Goal: Task Accomplishment & Management: Use online tool/utility

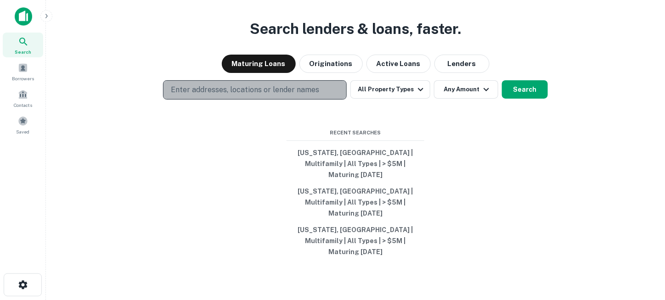
click at [270, 96] on p "Enter addresses, locations or lender names" at bounding box center [245, 90] width 148 height 11
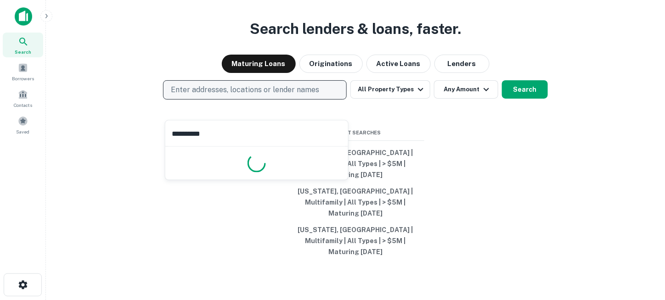
type input "**********"
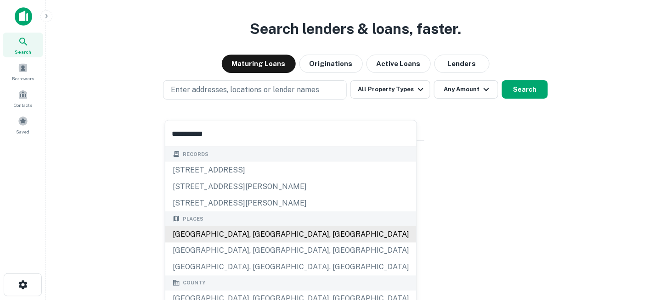
click at [243, 237] on div "[GEOGRAPHIC_DATA], [GEOGRAPHIC_DATA], [GEOGRAPHIC_DATA]" at bounding box center [290, 234] width 251 height 17
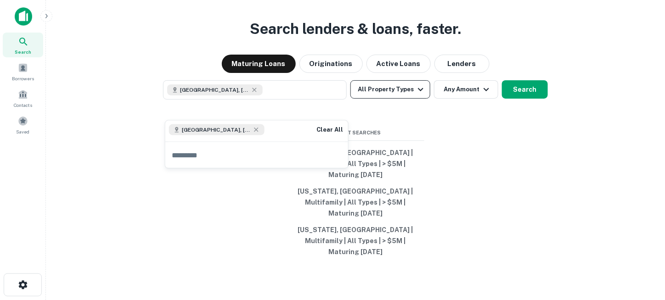
click at [381, 99] on button "All Property Types" at bounding box center [390, 89] width 80 height 18
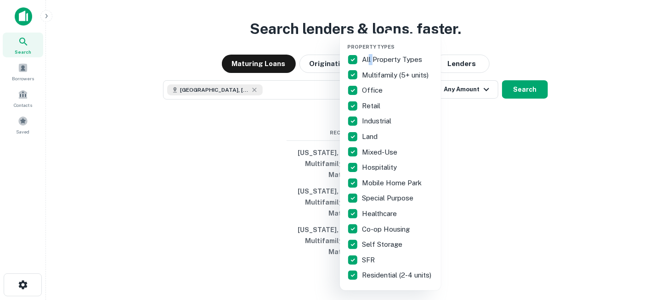
drag, startPoint x: 370, startPoint y: 57, endPoint x: 367, endPoint y: 67, distance: 9.5
click at [372, 59] on p "All Property Types" at bounding box center [393, 59] width 62 height 11
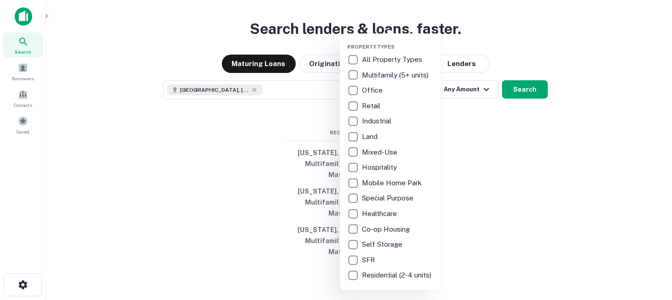
click at [366, 77] on p "Multifamily (5+ units)" at bounding box center [396, 75] width 68 height 11
click at [445, 130] on div at bounding box center [336, 150] width 672 height 300
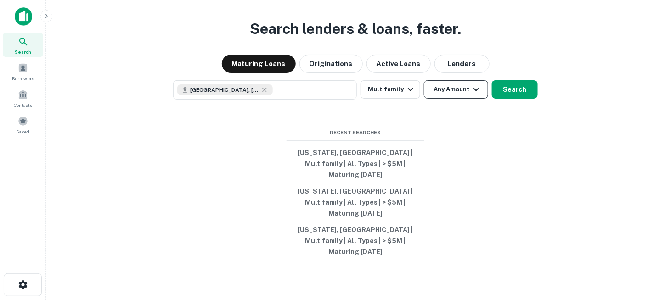
click at [456, 99] on button "Any Amount" at bounding box center [456, 89] width 64 height 18
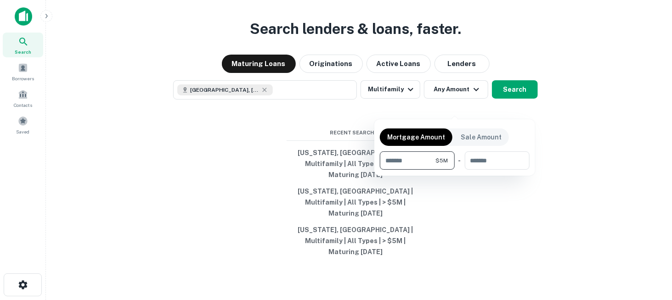
type input "*******"
click at [474, 189] on div at bounding box center [336, 150] width 672 height 300
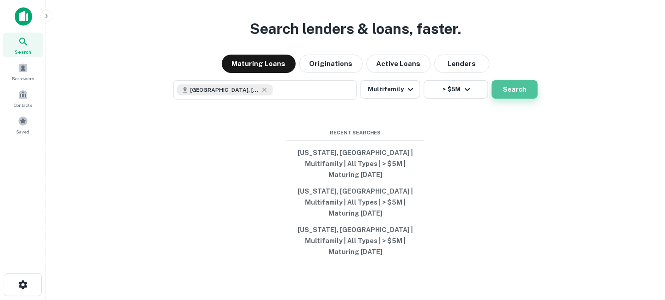
click at [502, 99] on button "Search" at bounding box center [515, 89] width 46 height 18
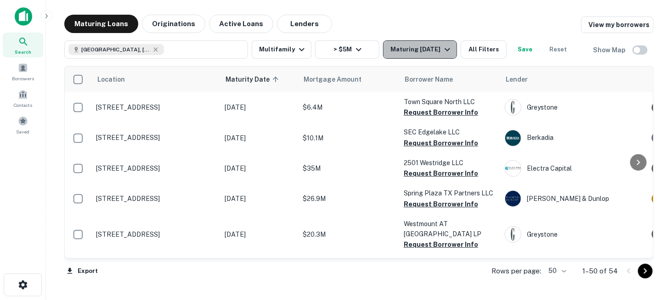
click at [442, 58] on button "Maturing In 1 Year" at bounding box center [420, 49] width 74 height 18
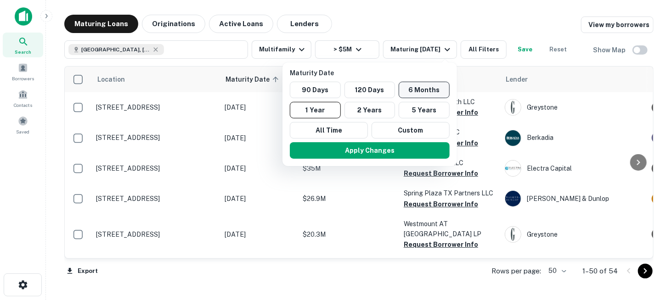
click at [428, 90] on button "6 Months" at bounding box center [424, 90] width 51 height 17
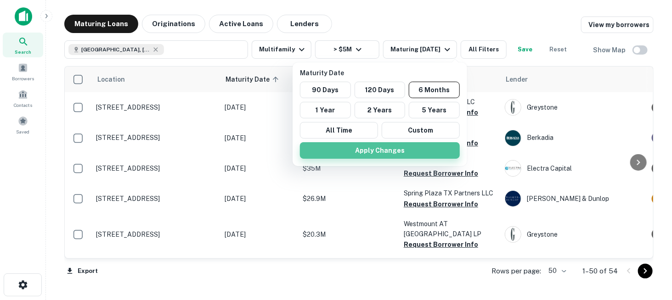
click at [404, 148] on button "Apply Changes" at bounding box center [380, 150] width 160 height 17
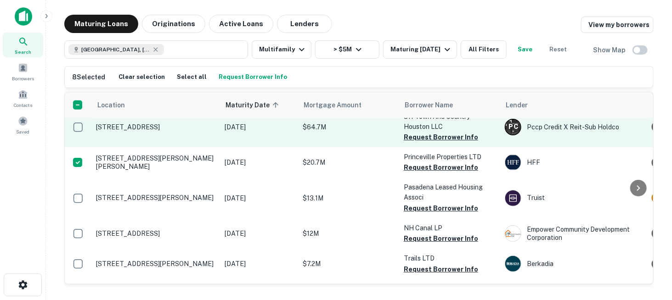
scroll to position [527, 0]
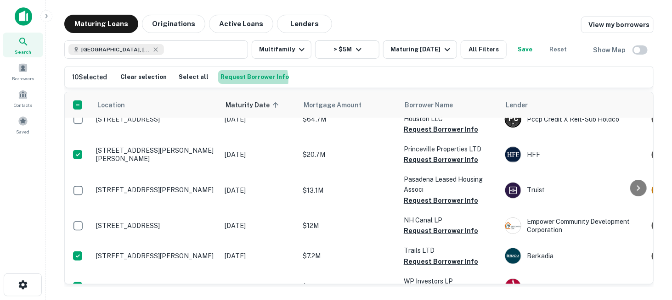
click at [239, 80] on button "Request Borrower Info" at bounding box center [254, 77] width 73 height 14
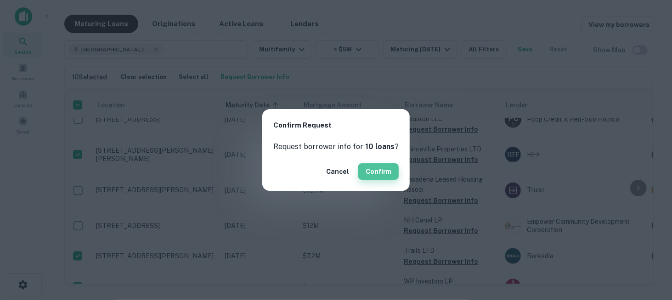
click at [377, 174] on button "Confirm" at bounding box center [378, 171] width 40 height 17
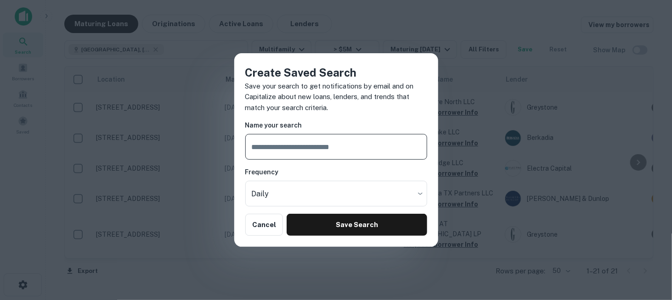
scroll to position [526, 0]
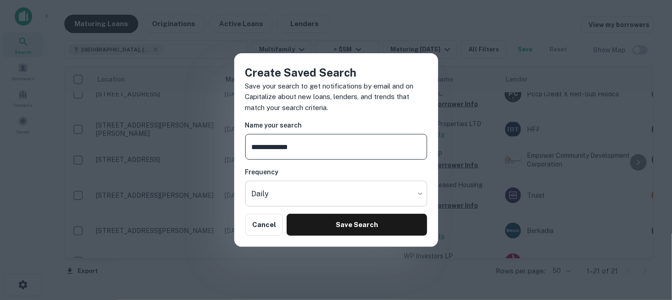
type input "**********"
click at [276, 188] on body "Search Borrowers Contacts Saved Maturing Loans Originations Active Loans Lender…" at bounding box center [336, 150] width 672 height 300
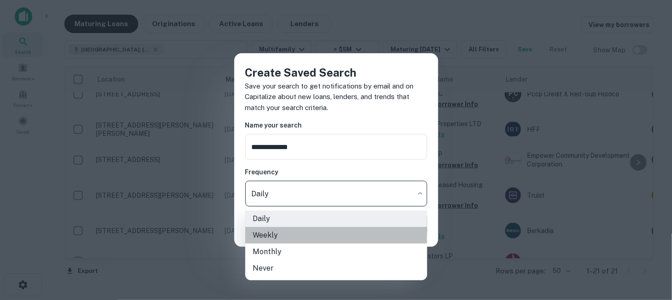
click at [282, 232] on li "Weekly" at bounding box center [336, 235] width 182 height 17
type input "******"
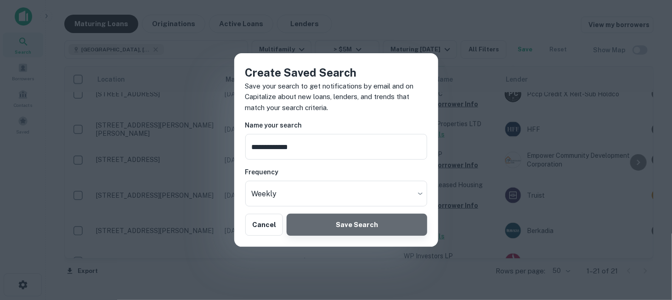
click at [337, 222] on button "Save Search" at bounding box center [357, 225] width 140 height 22
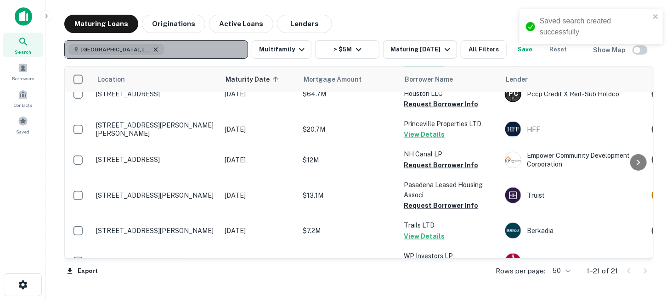
click at [152, 48] on icon "button" at bounding box center [155, 49] width 7 height 7
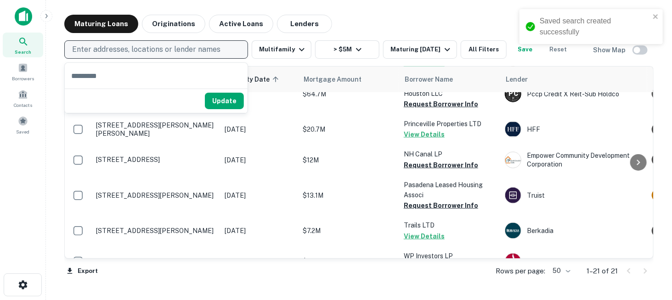
click at [160, 49] on p "Enter addresses, locations or lender names" at bounding box center [146, 49] width 148 height 11
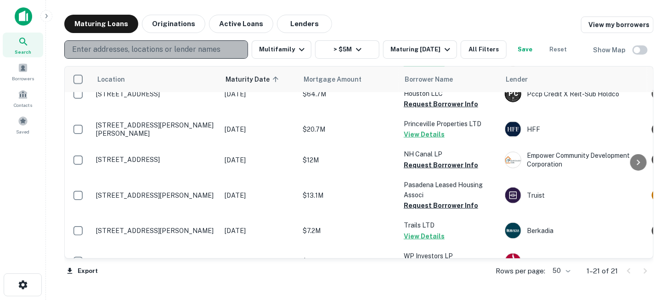
click at [160, 49] on p "Enter addresses, locations or lender names" at bounding box center [146, 49] width 148 height 11
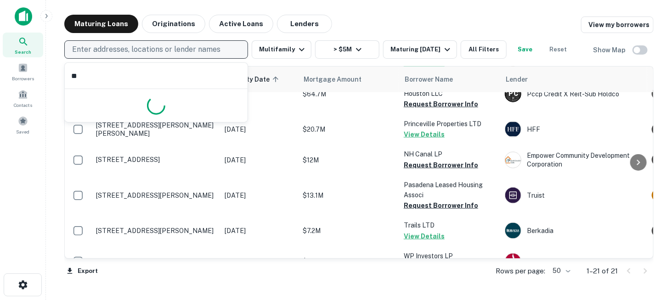
type input "*"
type input "*****"
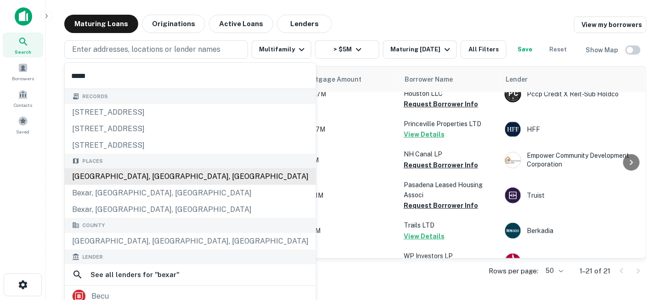
click at [109, 174] on div "Bexar County, TX, USA" at bounding box center [190, 177] width 251 height 17
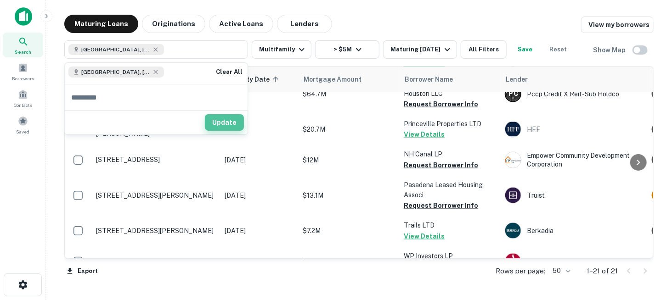
click at [228, 121] on button "Update" at bounding box center [224, 122] width 39 height 17
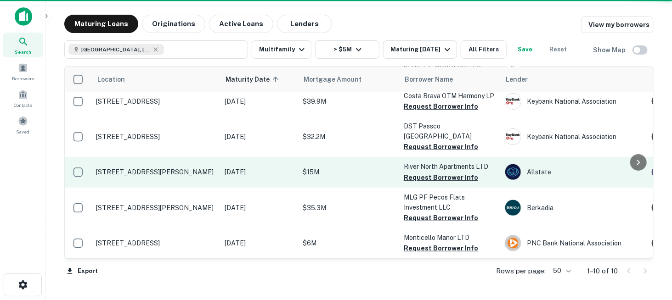
scroll to position [165, 0]
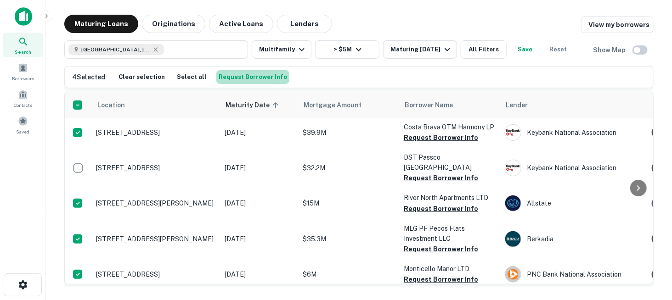
click at [254, 78] on button "Request Borrower Info" at bounding box center [252, 77] width 73 height 14
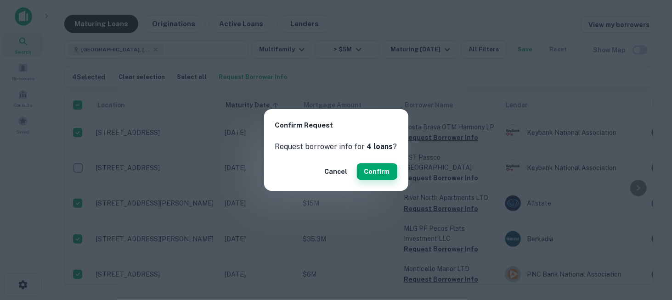
click at [381, 174] on button "Confirm" at bounding box center [377, 171] width 40 height 17
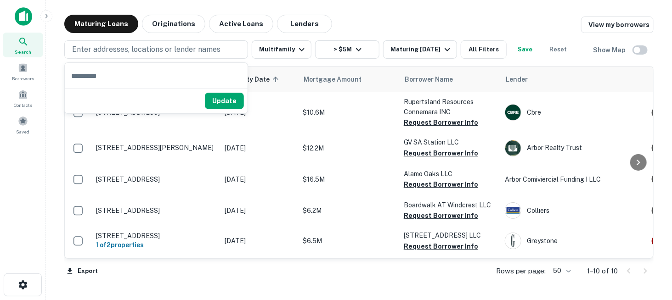
scroll to position [164, 0]
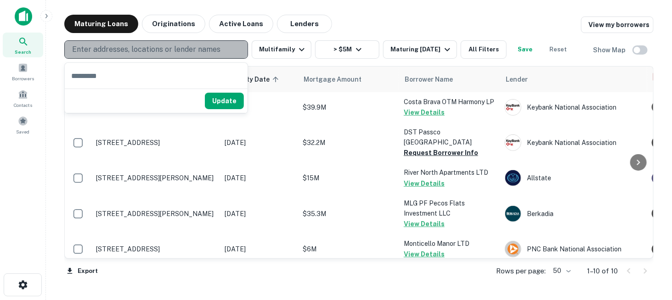
click at [164, 47] on p "Enter addresses, locations or lender names" at bounding box center [146, 49] width 148 height 11
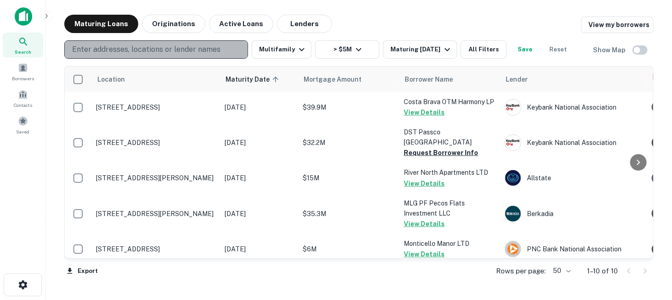
click at [164, 47] on p "Enter addresses, locations or lender names" at bounding box center [146, 49] width 148 height 11
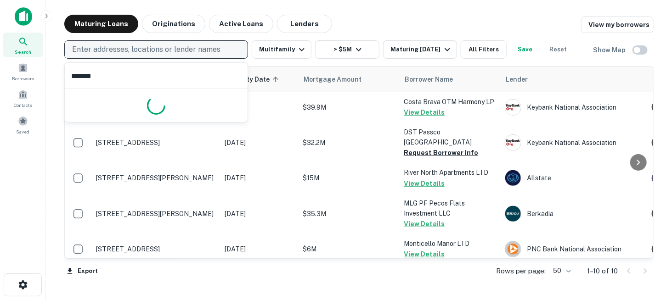
type input "********"
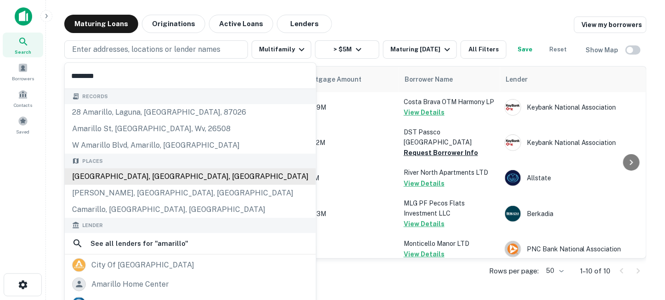
click at [146, 173] on div "Amarillo, TX, USA" at bounding box center [190, 177] width 251 height 17
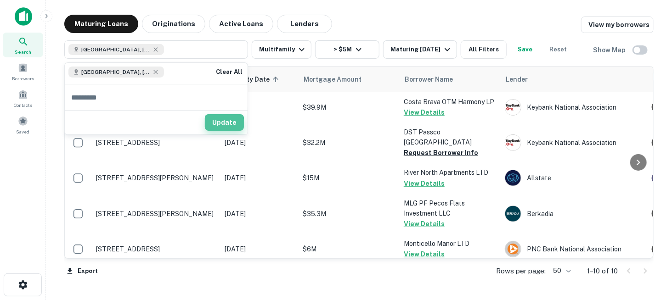
click at [217, 124] on button "Update" at bounding box center [224, 122] width 39 height 17
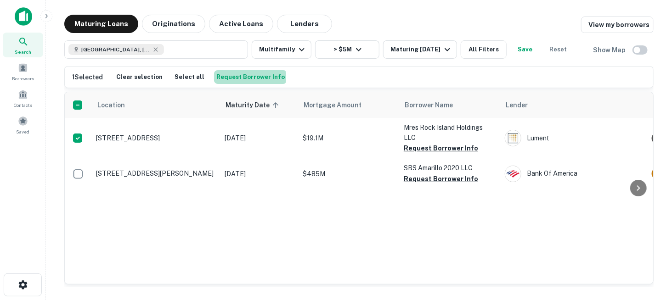
click at [243, 77] on button "Request Borrower Info" at bounding box center [250, 77] width 73 height 14
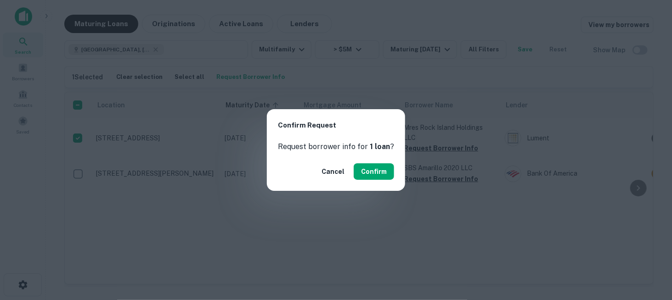
click at [363, 176] on button "Confirm" at bounding box center [374, 171] width 40 height 17
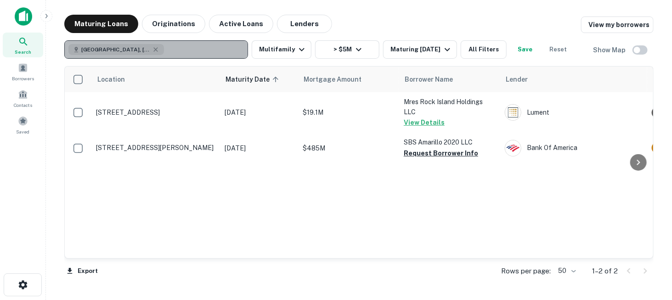
click at [202, 54] on button "Amarillo, TX, USA" at bounding box center [156, 49] width 184 height 18
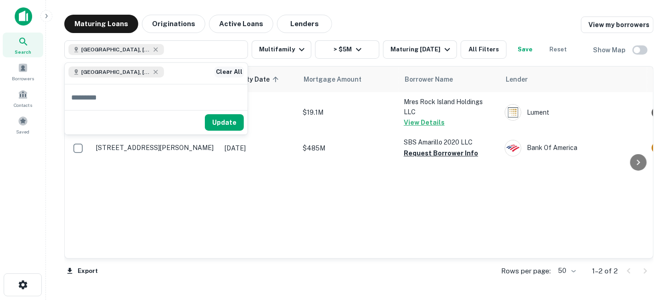
click at [227, 73] on button "Clear All" at bounding box center [228, 72] width 29 height 11
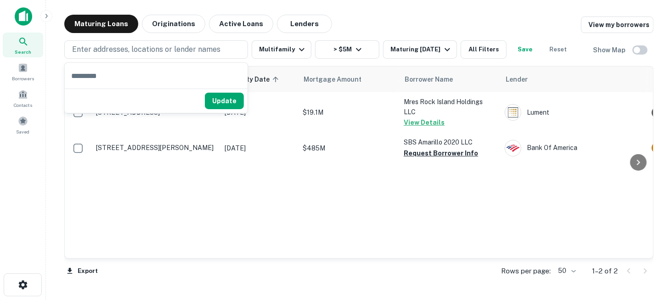
click at [174, 75] on input "text" at bounding box center [156, 76] width 183 height 26
type input "********"
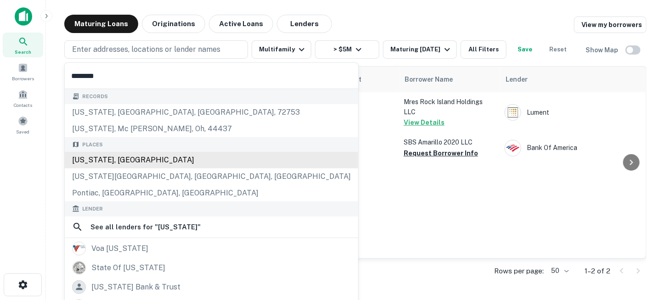
click at [126, 156] on div "Illinois, USA" at bounding box center [211, 160] width 293 height 17
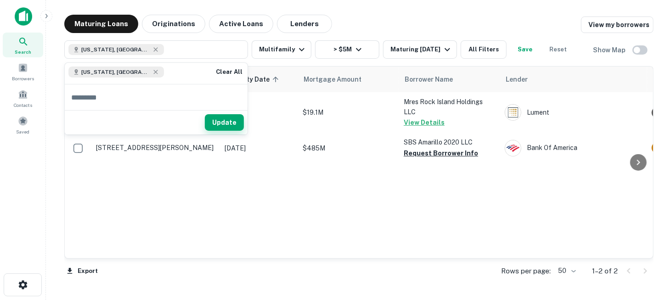
click at [234, 123] on button "Update" at bounding box center [224, 122] width 39 height 17
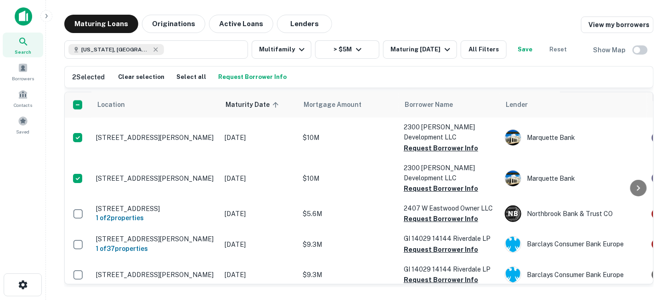
scroll to position [675, 0]
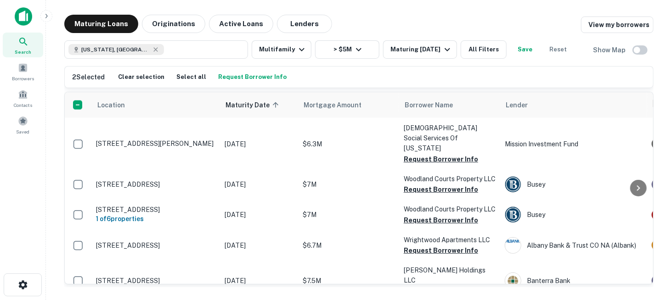
click at [254, 78] on button "Request Borrower Info" at bounding box center [252, 77] width 73 height 14
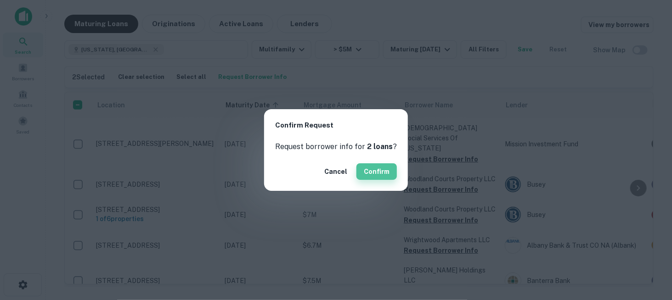
click at [379, 167] on button "Confirm" at bounding box center [376, 171] width 40 height 17
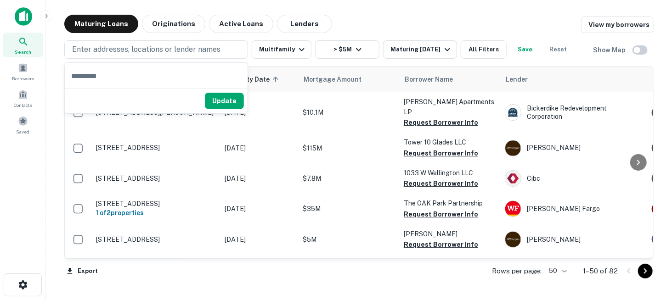
scroll to position [675, 0]
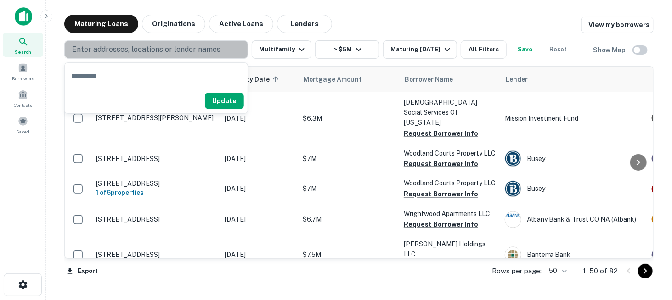
click at [121, 51] on p "Enter addresses, locations or lender names" at bounding box center [146, 49] width 148 height 11
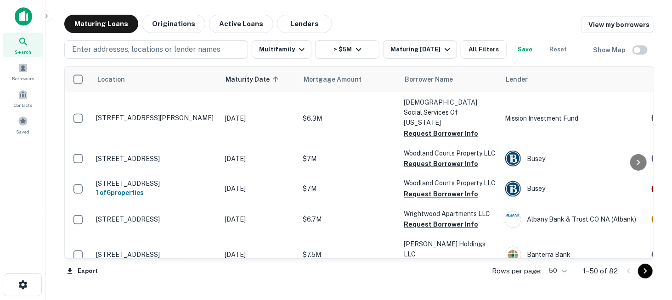
click at [121, 51] on p "Enter addresses, locations or lender names" at bounding box center [146, 49] width 148 height 11
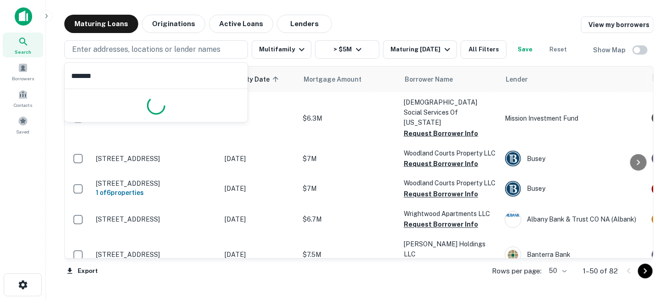
type input "********"
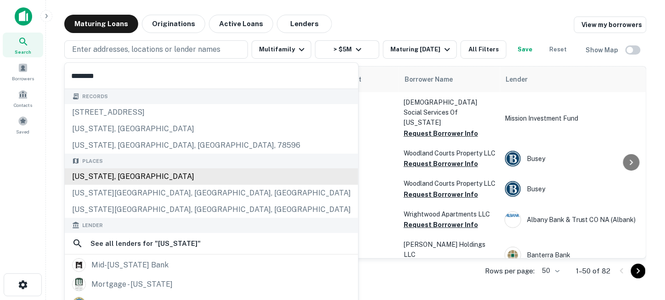
click at [118, 174] on div "[US_STATE], [GEOGRAPHIC_DATA]" at bounding box center [211, 177] width 293 height 17
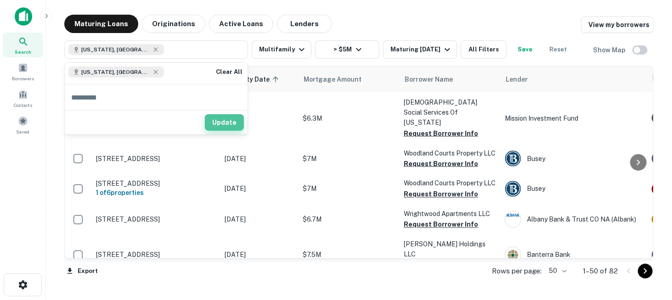
click at [222, 124] on button "Update" at bounding box center [224, 122] width 39 height 17
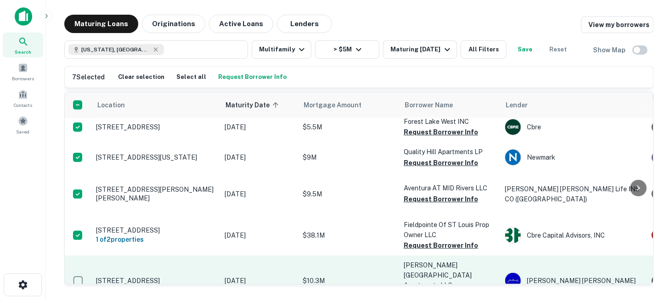
scroll to position [546, 0]
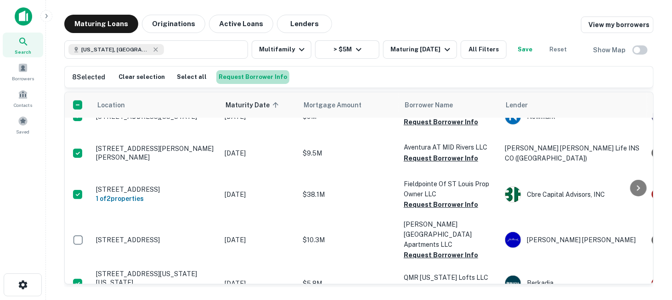
click at [265, 80] on button "Request Borrower Info" at bounding box center [252, 77] width 73 height 14
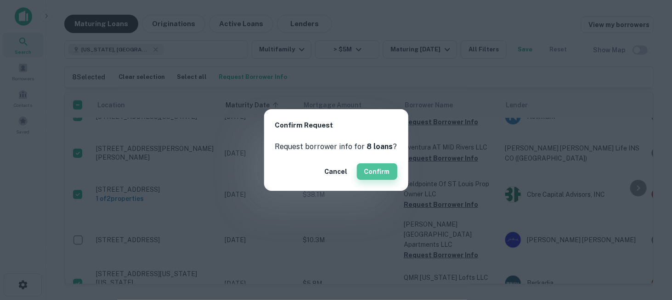
click at [379, 169] on button "Confirm" at bounding box center [377, 171] width 40 height 17
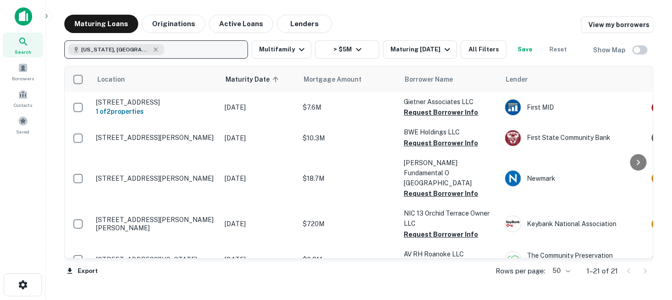
scroll to position [546, 0]
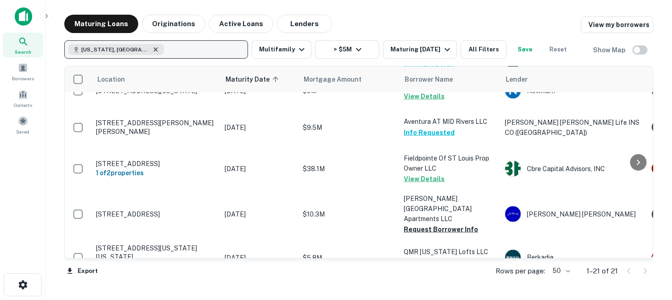
click at [153, 49] on icon "button" at bounding box center [155, 49] width 4 height 4
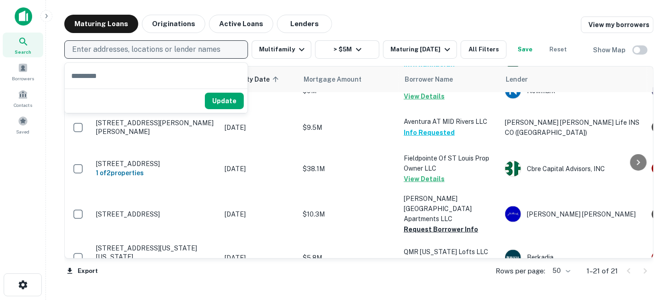
click at [163, 70] on input "text" at bounding box center [156, 76] width 183 height 26
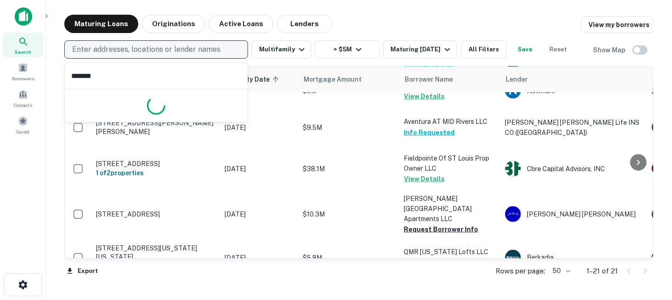
type input "********"
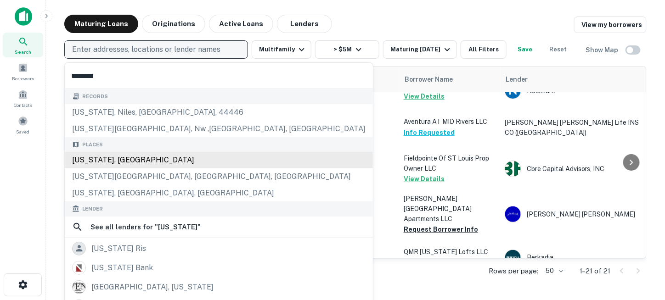
click at [146, 163] on div "[US_STATE], [GEOGRAPHIC_DATA]" at bounding box center [219, 160] width 308 height 17
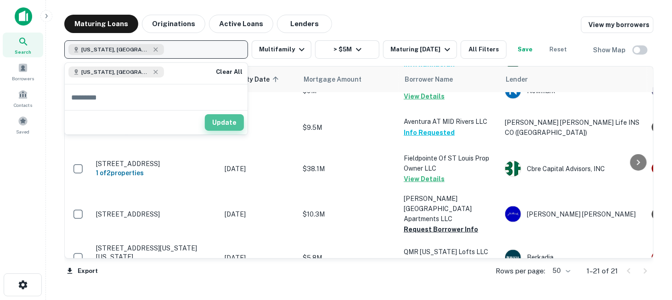
click at [237, 118] on button "Update" at bounding box center [224, 122] width 39 height 17
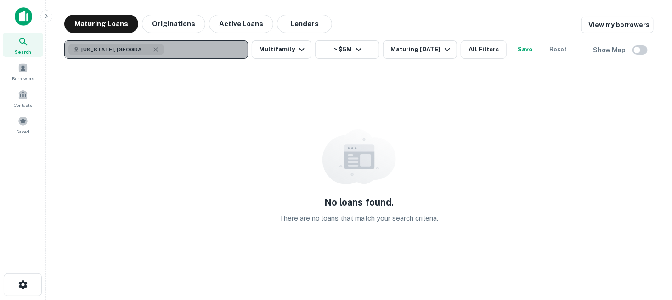
click at [130, 49] on div "[US_STATE], [GEOGRAPHIC_DATA]" at bounding box center [116, 49] width 96 height 11
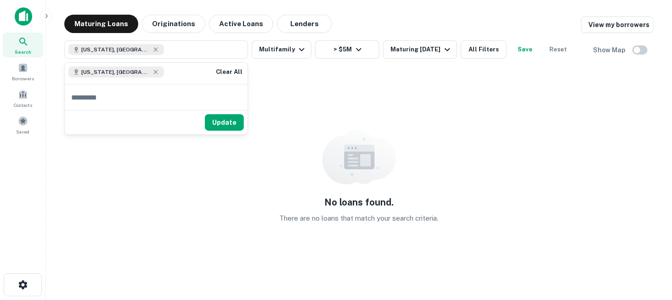
click at [135, 93] on input "text" at bounding box center [156, 98] width 183 height 26
type input "*"
type input "******"
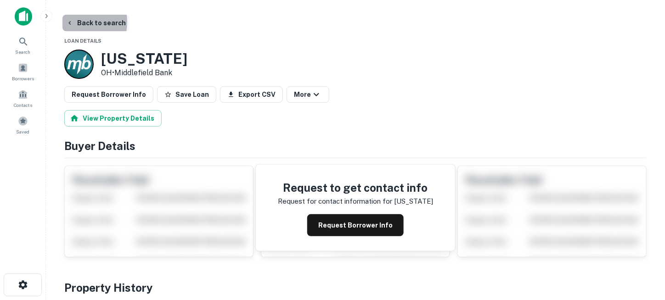
click at [71, 22] on icon "button" at bounding box center [69, 22] width 7 height 7
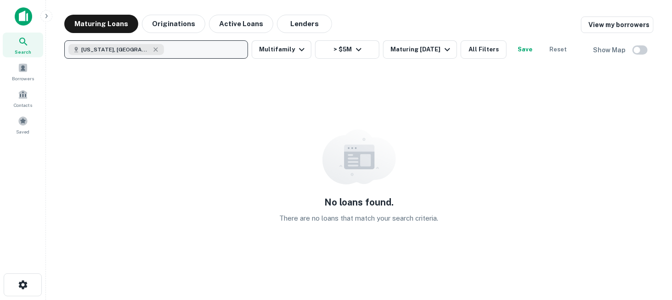
click at [130, 50] on div "[US_STATE], [GEOGRAPHIC_DATA]" at bounding box center [116, 49] width 96 height 11
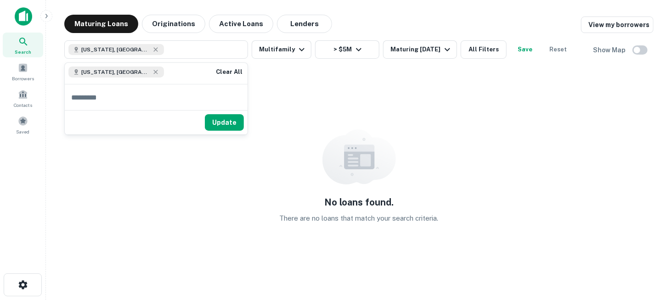
click at [127, 94] on input "text" at bounding box center [156, 98] width 183 height 26
type input "******"
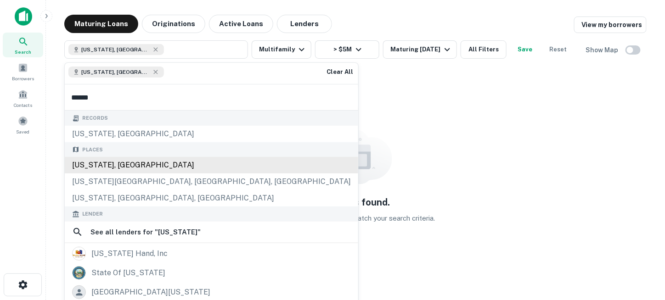
click at [120, 163] on div "Nevada, USA" at bounding box center [211, 165] width 293 height 17
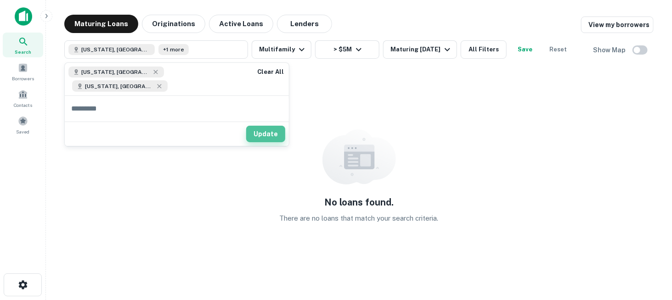
click at [246, 128] on button "Update" at bounding box center [265, 134] width 39 height 17
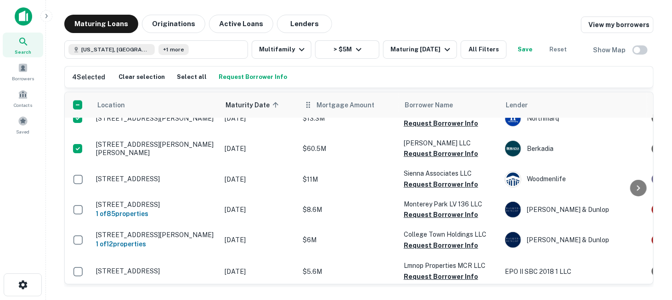
scroll to position [505, 0]
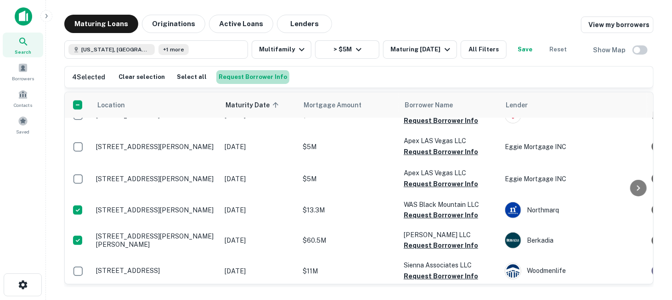
click at [263, 79] on button "Request Borrower Info" at bounding box center [252, 77] width 73 height 14
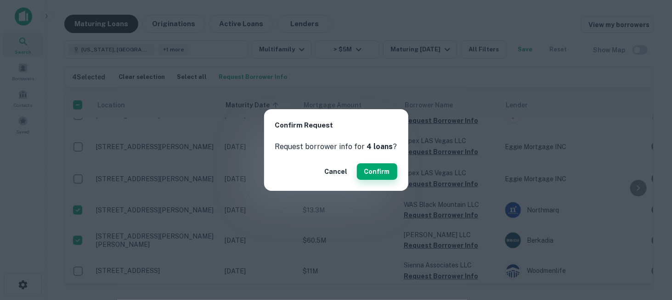
click at [378, 172] on button "Confirm" at bounding box center [377, 171] width 40 height 17
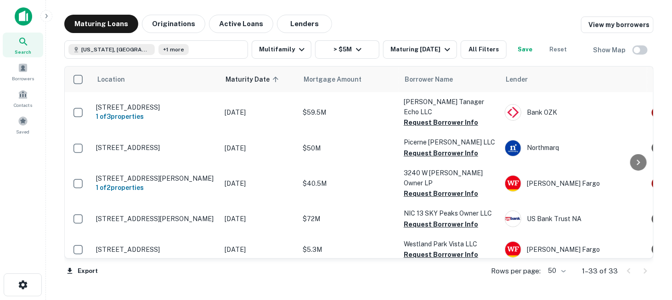
scroll to position [151, 0]
